Goal: Transaction & Acquisition: Subscribe to service/newsletter

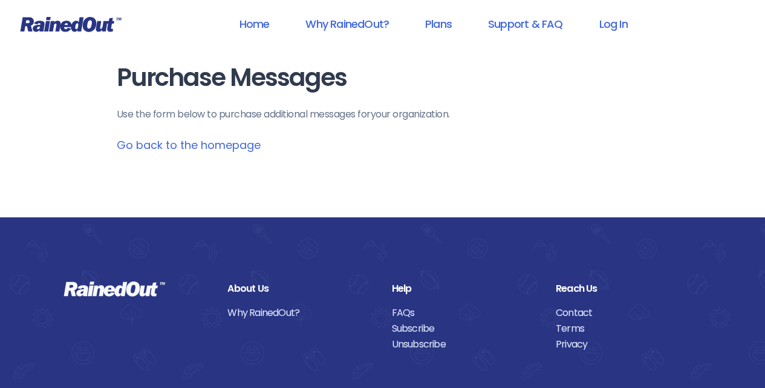
click at [223, 142] on link "Go back to the homepage" at bounding box center [189, 144] width 144 height 15
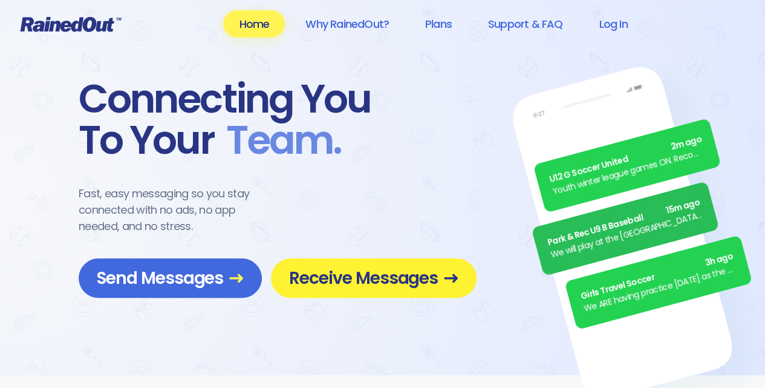
click at [327, 281] on span "Receive Messages" at bounding box center [373, 277] width 169 height 21
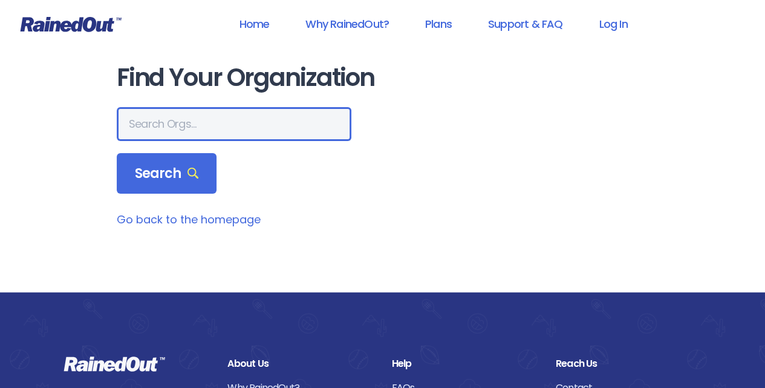
click at [198, 109] on input "text" at bounding box center [234, 124] width 235 height 34
click at [192, 122] on input "text" at bounding box center [234, 124] width 235 height 34
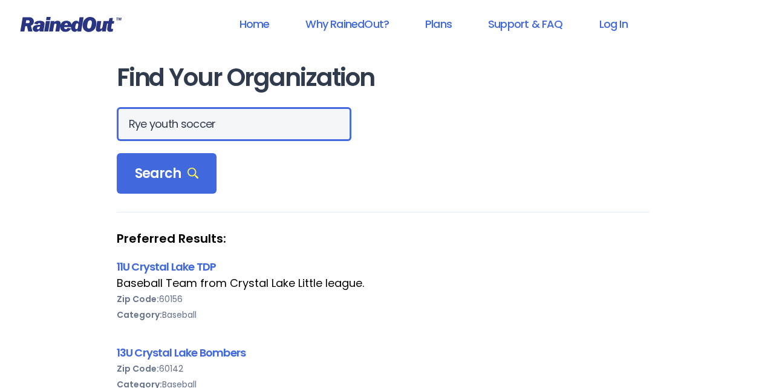
type input "Rye youth soccer"
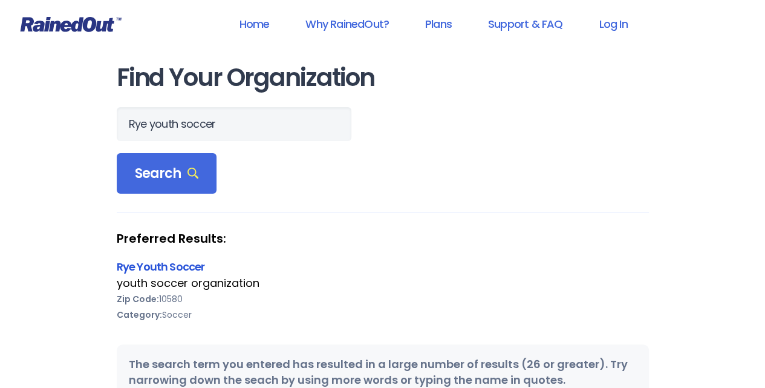
click at [157, 267] on link "Rye Youth Soccer" at bounding box center [161, 266] width 88 height 15
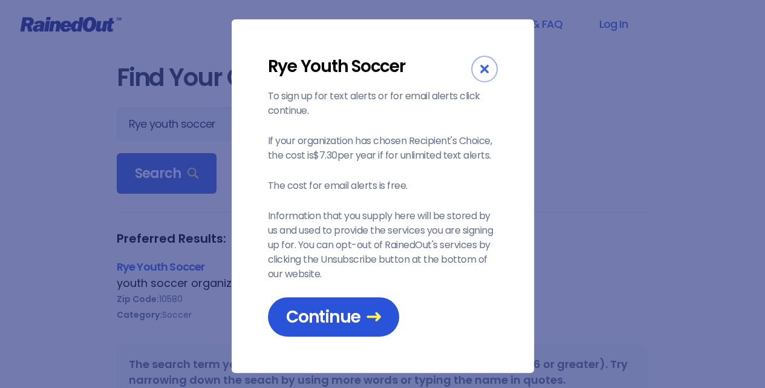
click at [313, 316] on span "Continue" at bounding box center [333, 316] width 95 height 21
